Goal: Register for event/course

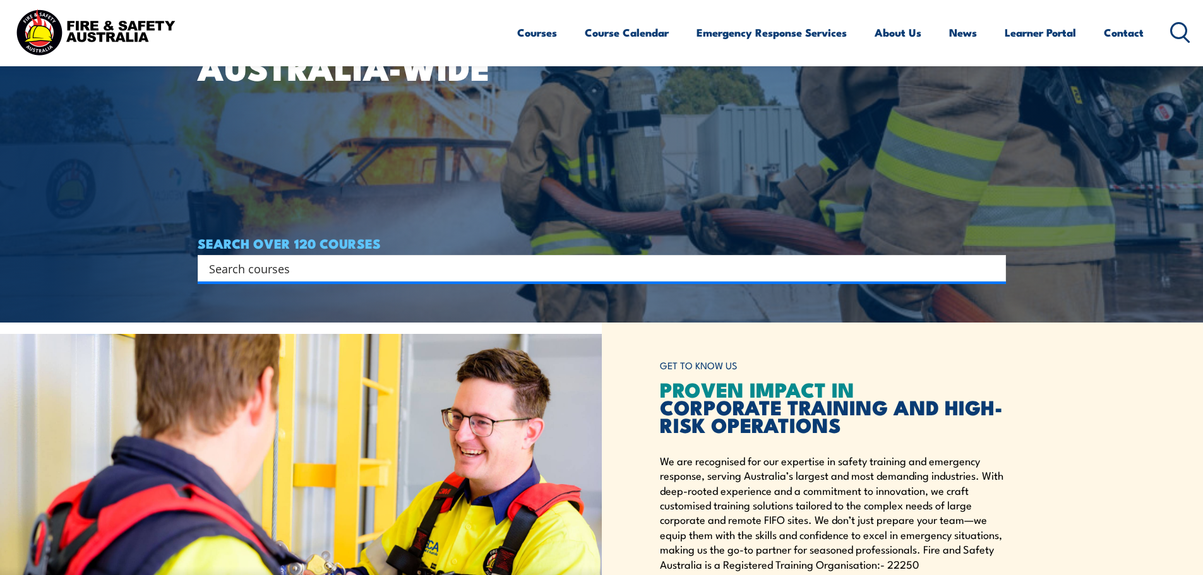
click at [628, 272] on input "Search input" at bounding box center [593, 268] width 769 height 19
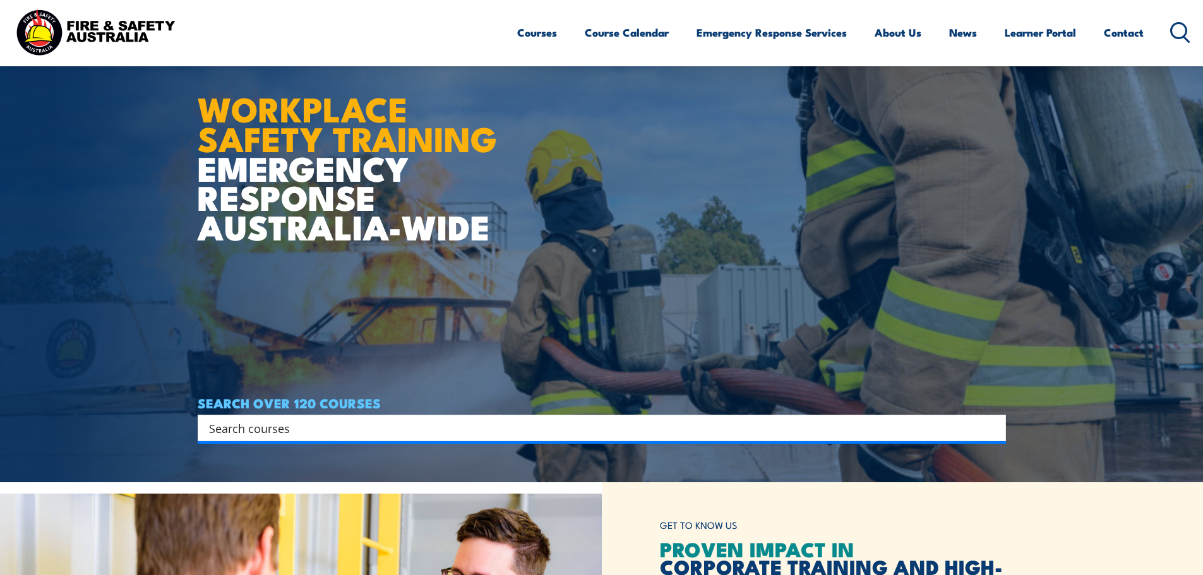
scroll to position [63, 0]
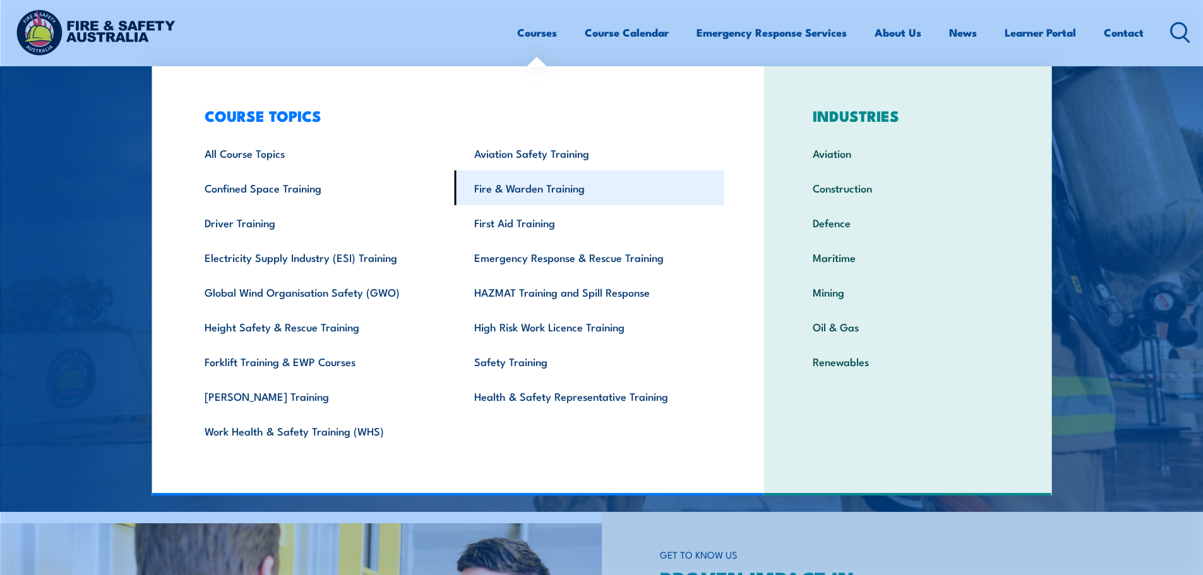
click at [652, 189] on link "Fire & Warden Training" at bounding box center [590, 187] width 270 height 35
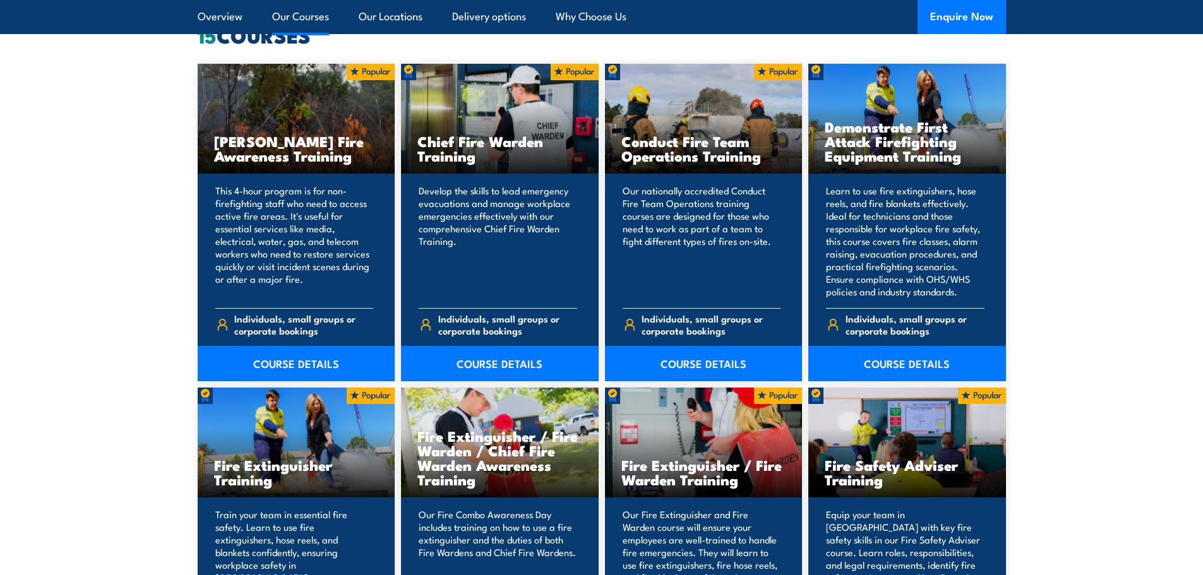
scroll to position [1073, 0]
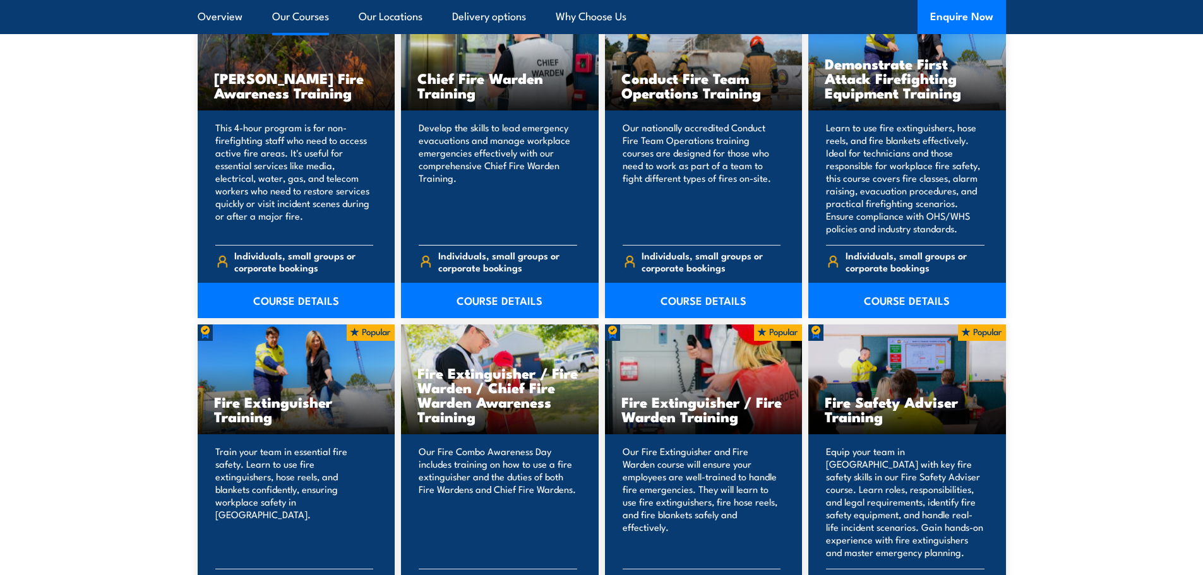
click at [501, 203] on p "Develop the skills to lead emergency evacuations and manage workplace emergenci…" at bounding box center [498, 178] width 158 height 114
click at [504, 295] on link "COURSE DETAILS" at bounding box center [500, 300] width 198 height 35
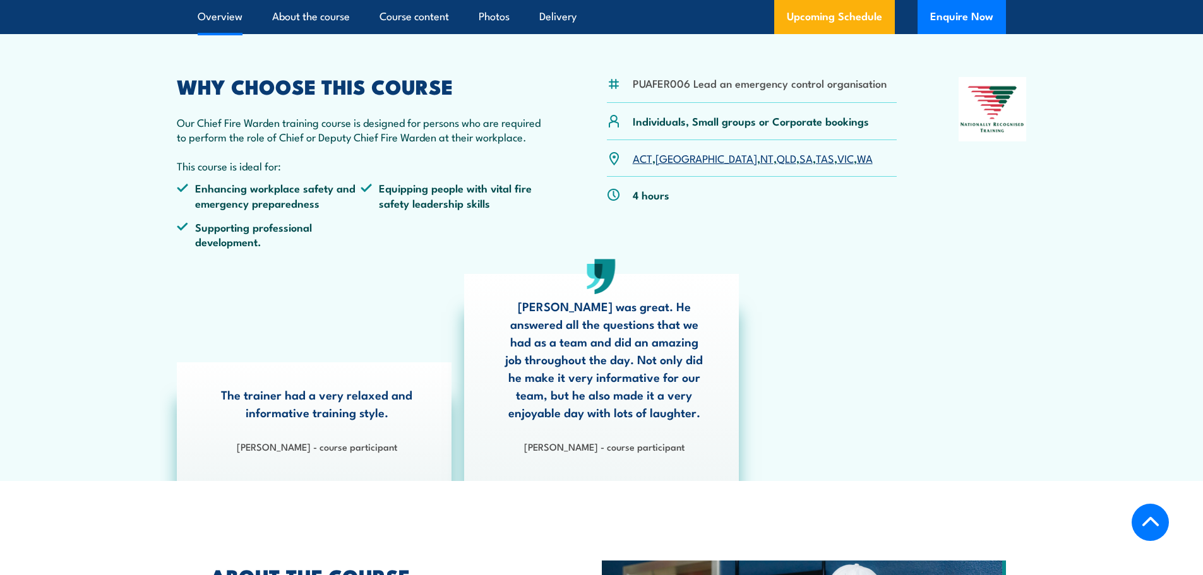
scroll to position [379, 0]
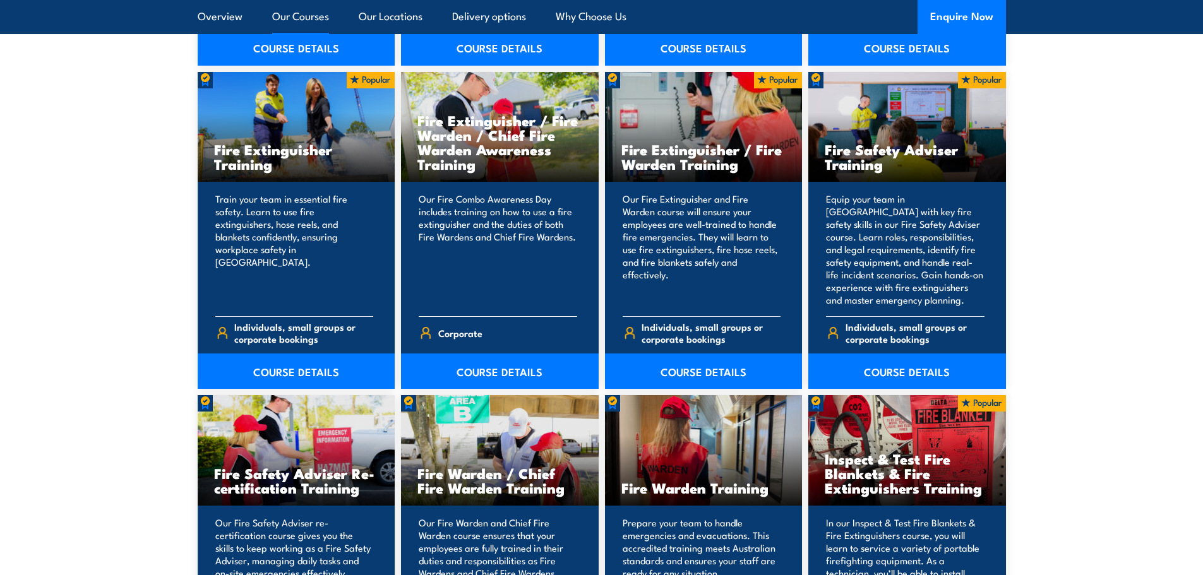
scroll to position [1389, 0]
